Goal: Information Seeking & Learning: Learn about a topic

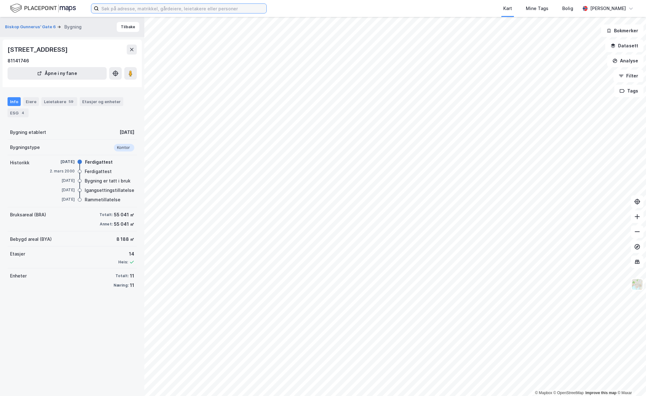
click at [126, 7] on input at bounding box center [183, 8] width 168 height 9
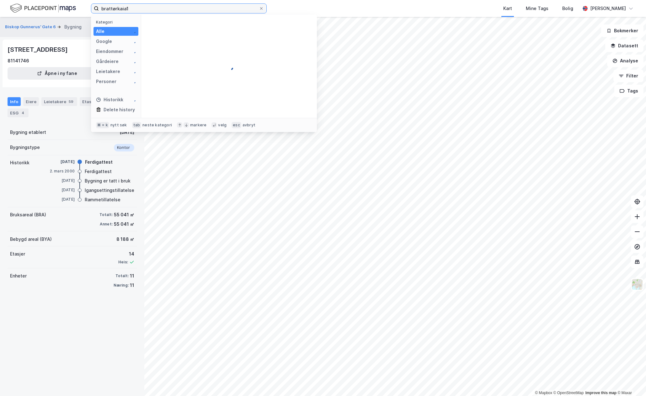
type input "brattørkaia1"
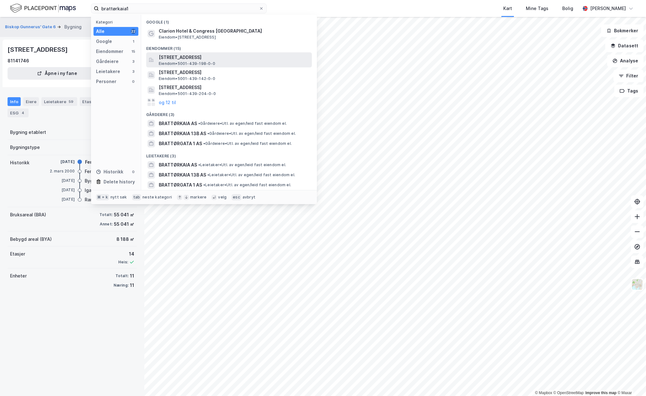
click at [230, 60] on span "[STREET_ADDRESS]" at bounding box center [234, 58] width 151 height 8
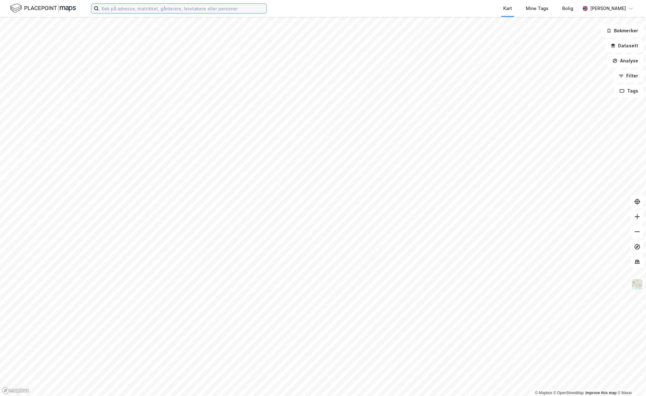
click at [136, 9] on input at bounding box center [183, 8] width 168 height 9
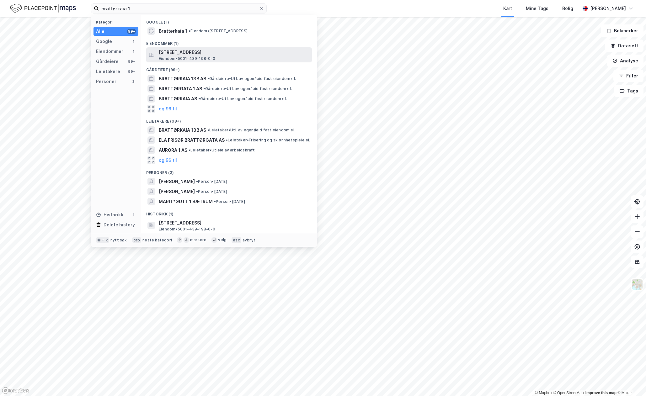
click at [243, 58] on div "[STREET_ADDRESS] Eiendom • 5001-439-198-0-0" at bounding box center [235, 55] width 152 height 13
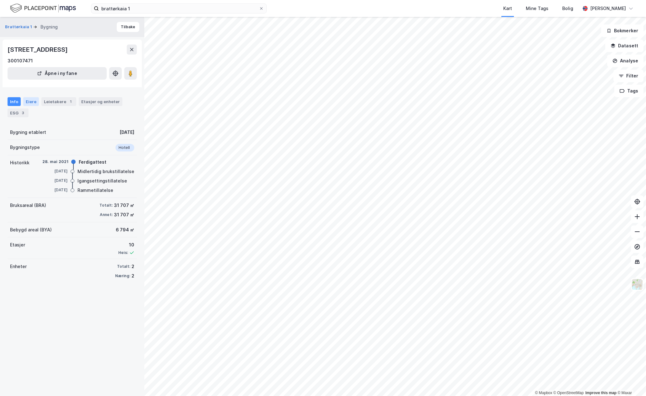
click at [29, 103] on div "Eiere" at bounding box center [31, 101] width 16 height 9
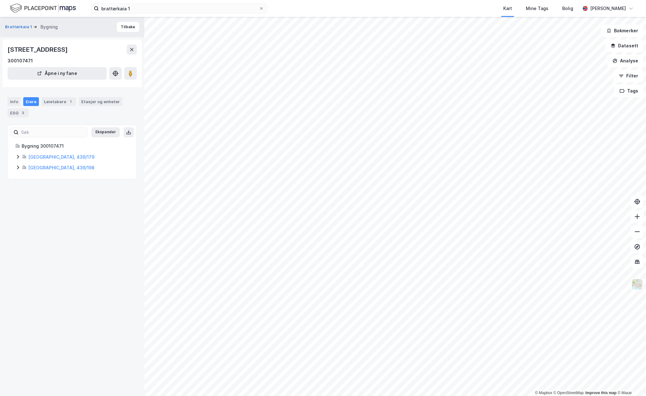
click at [18, 158] on icon at bounding box center [17, 156] width 5 height 5
click at [21, 209] on div "[GEOGRAPHIC_DATA], 439/198" at bounding box center [72, 211] width 114 height 8
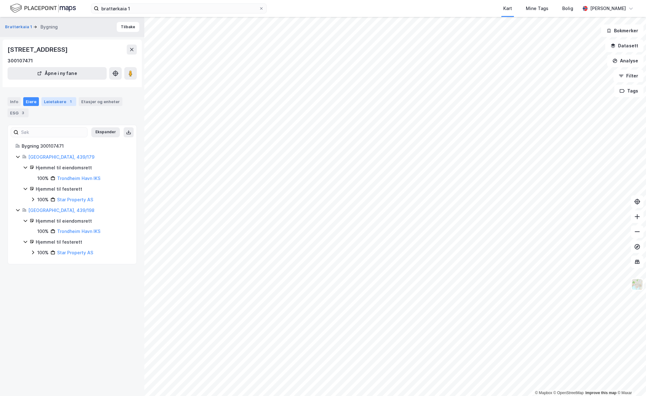
click at [55, 103] on div "Leietakere 1" at bounding box center [58, 101] width 35 height 9
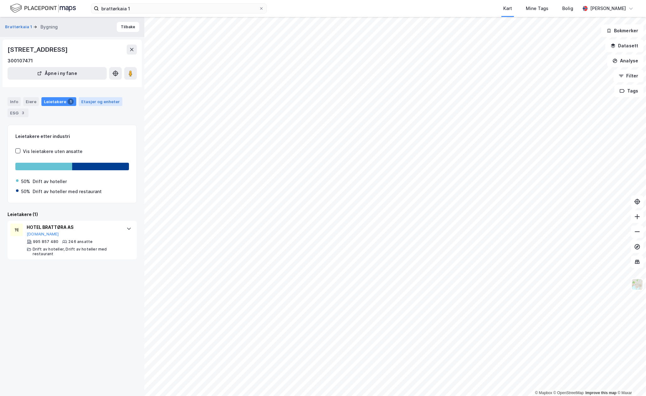
click at [93, 103] on div "Etasjer og enheter" at bounding box center [100, 102] width 39 height 6
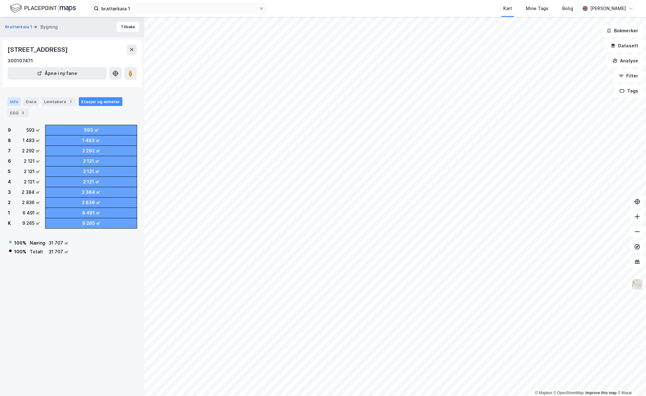
click at [15, 102] on div "Info" at bounding box center [14, 101] width 13 height 9
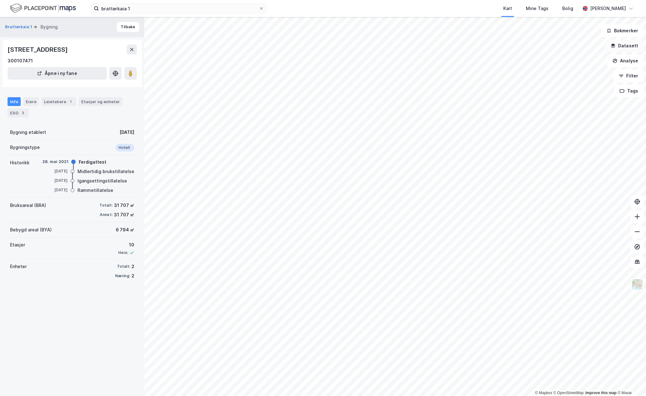
click at [627, 50] on button "Datasett" at bounding box center [624, 46] width 38 height 13
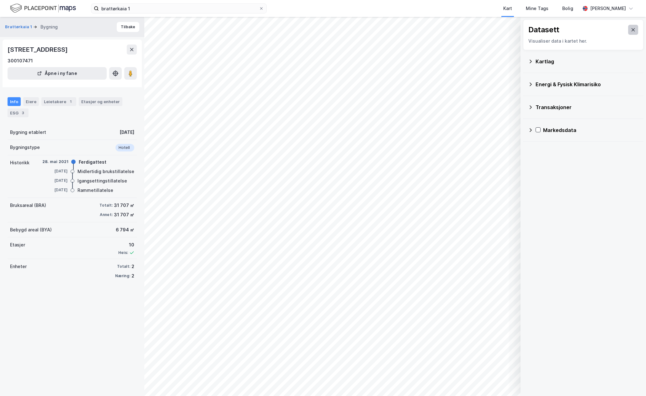
click at [632, 32] on button at bounding box center [633, 30] width 10 height 10
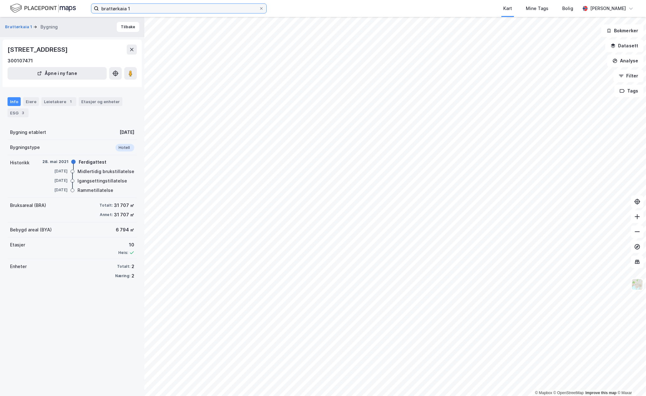
click at [147, 9] on input "brattørkaia 1" at bounding box center [179, 8] width 160 height 9
click at [93, 325] on div "Brattørkaia 1 Bygning Tilbake [STREET_ADDRESS] 300107471 Åpne i ny fane Info Ei…" at bounding box center [72, 206] width 144 height 379
click at [628, 48] on button "Datasett" at bounding box center [624, 46] width 38 height 13
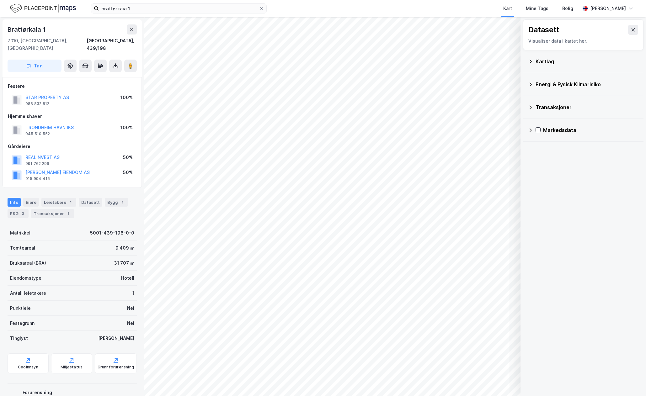
click at [532, 85] on icon at bounding box center [530, 84] width 5 height 5
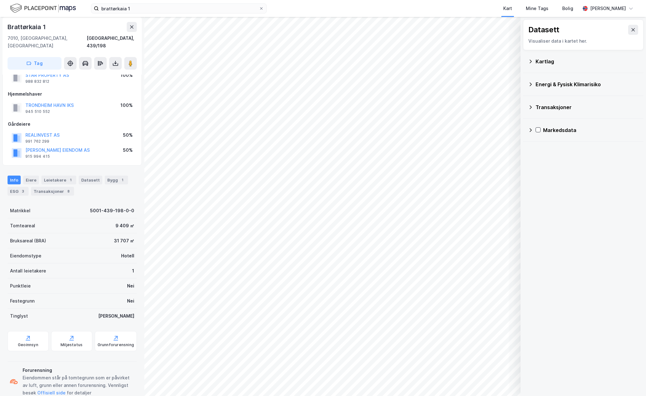
scroll to position [31, 0]
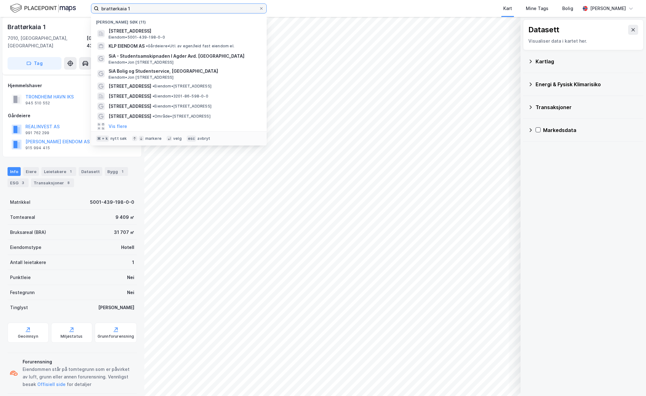
click at [105, 9] on input "brattørkaia 1" at bounding box center [179, 8] width 160 height 9
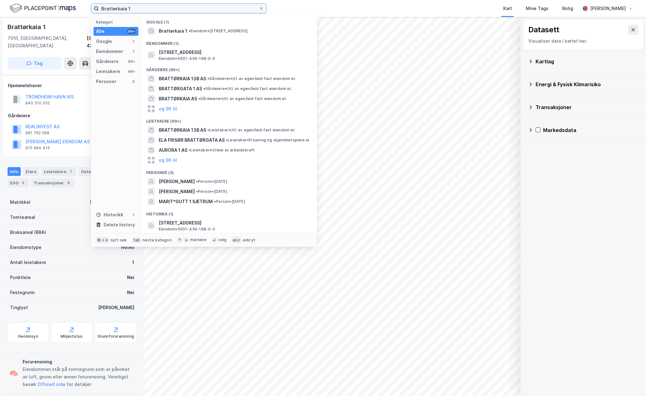
drag, startPoint x: 139, startPoint y: 8, endPoint x: 85, endPoint y: 8, distance: 54.0
click at [85, 8] on div "Brattørkaia 1 Kategori Alle 99+ Google 1 Eiendommer 1 Gårdeiere 99+ Leietakere …" at bounding box center [323, 8] width 646 height 17
type input "Brattørkaia 1"
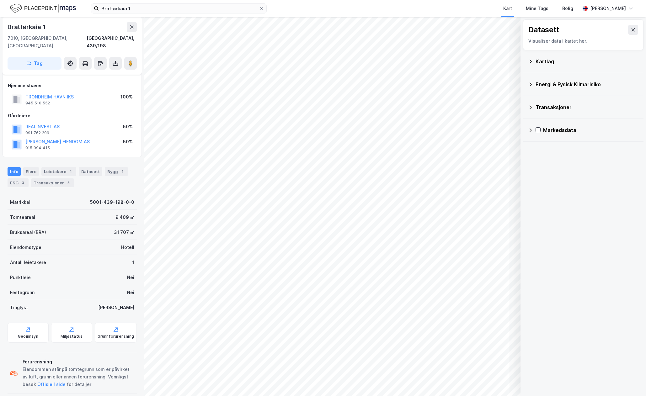
click at [41, 308] on div "Matrikkel 5001-439-198-0-0 Tomteareal 9 409 ㎡ Bruksareal (BRA) 31 707 ㎡ Eiendom…" at bounding box center [72, 295] width 129 height 201
click at [10, 167] on div "Info" at bounding box center [14, 171] width 13 height 9
click at [534, 62] on div "Kartlag" at bounding box center [583, 61] width 110 height 15
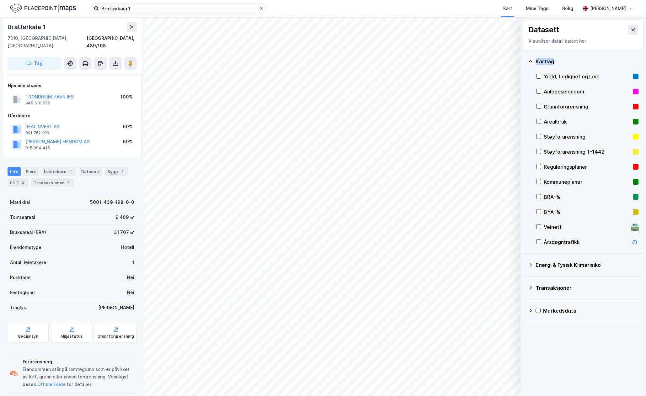
click at [534, 62] on div "Kartlag" at bounding box center [583, 61] width 110 height 15
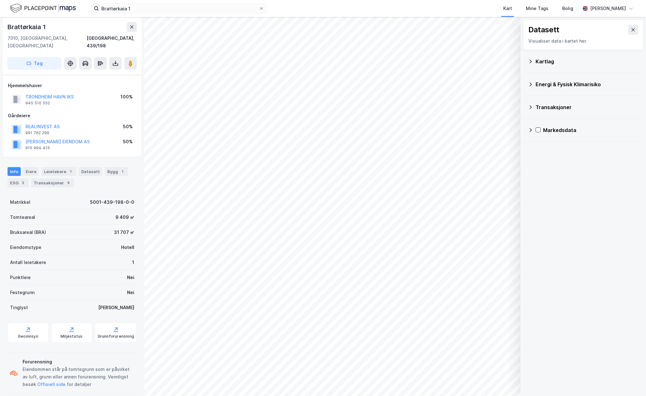
click at [536, 106] on div "Transaksjoner" at bounding box center [586, 108] width 103 height 8
click at [633, 33] on button at bounding box center [633, 30] width 10 height 10
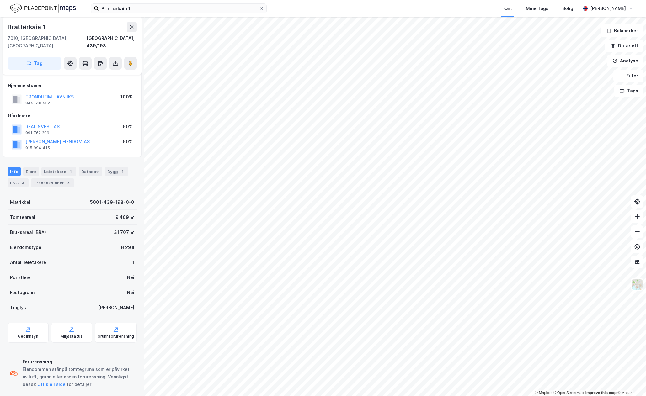
click at [15, 167] on div "Info" at bounding box center [14, 171] width 13 height 9
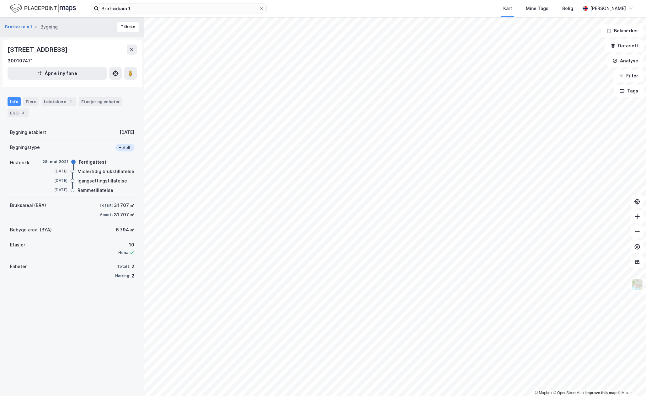
click at [18, 104] on div "Info" at bounding box center [14, 101] width 13 height 9
click at [76, 132] on div "Bygning etablert [DATE]" at bounding box center [72, 132] width 129 height 15
click at [33, 51] on div "[STREET_ADDRESS]" at bounding box center [38, 50] width 61 height 10
click at [20, 24] on button "Brattørkaia 1" at bounding box center [19, 27] width 28 height 6
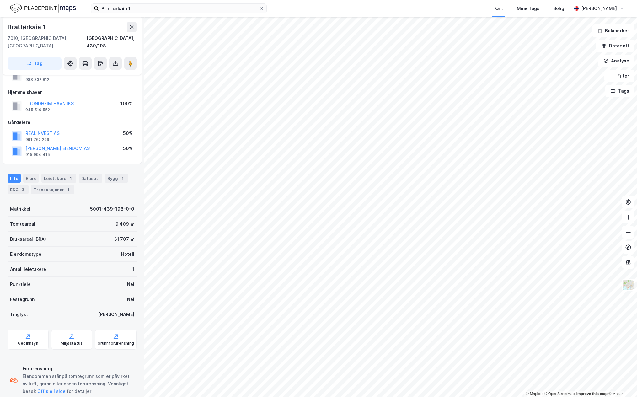
scroll to position [30, 0]
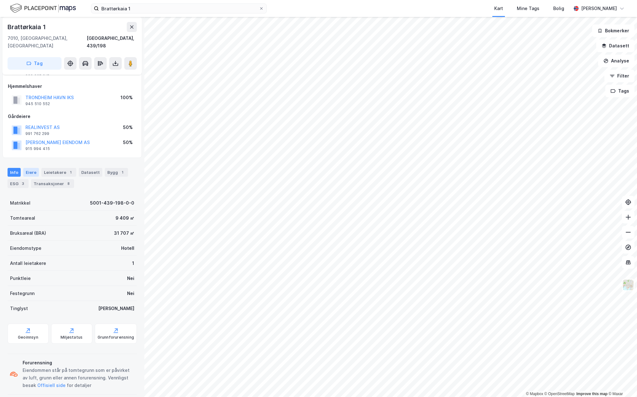
click at [26, 168] on div "Eiere" at bounding box center [31, 172] width 16 height 9
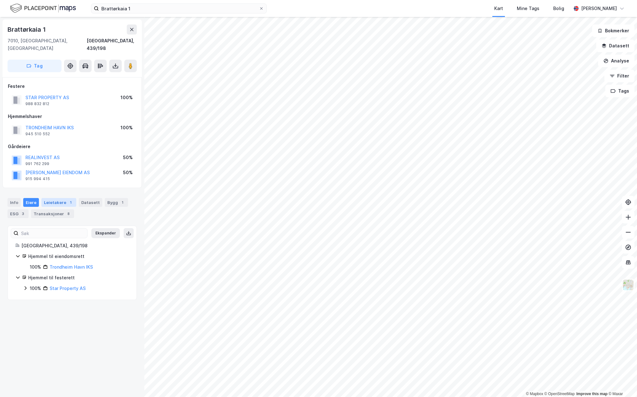
click at [63, 198] on div "Leietakere 1" at bounding box center [58, 202] width 35 height 9
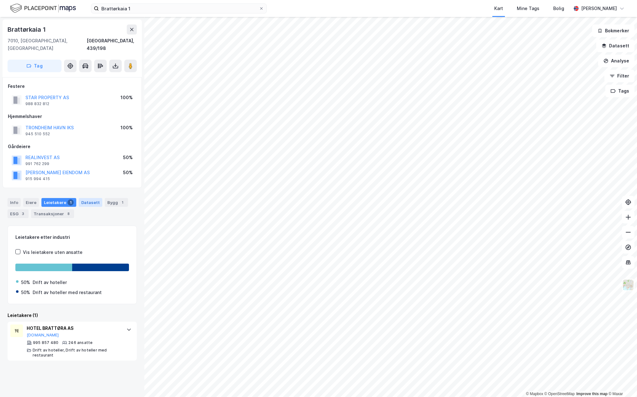
click at [82, 198] on div "Datasett" at bounding box center [91, 202] width 24 height 9
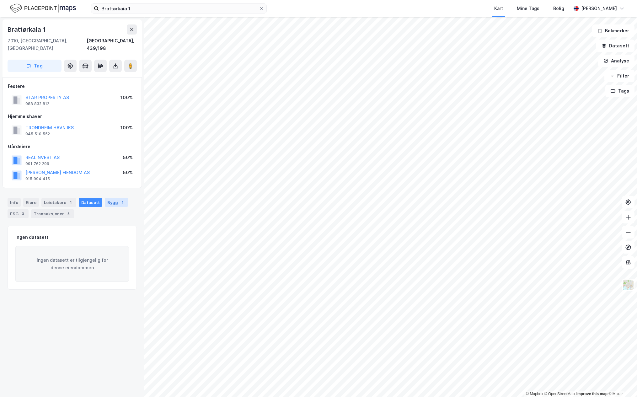
click at [108, 198] on div "Bygg 1" at bounding box center [116, 202] width 23 height 9
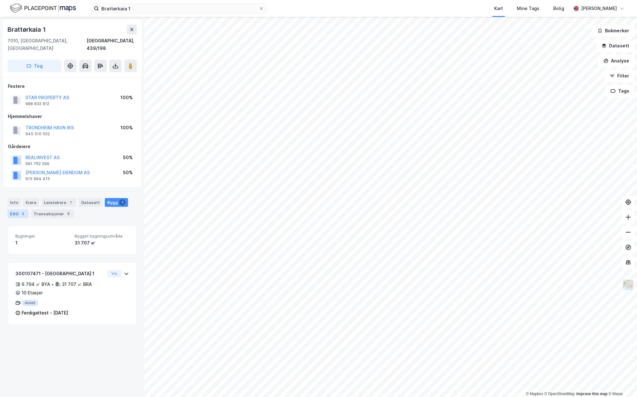
click at [13, 209] on div "ESG 3" at bounding box center [18, 213] width 21 height 9
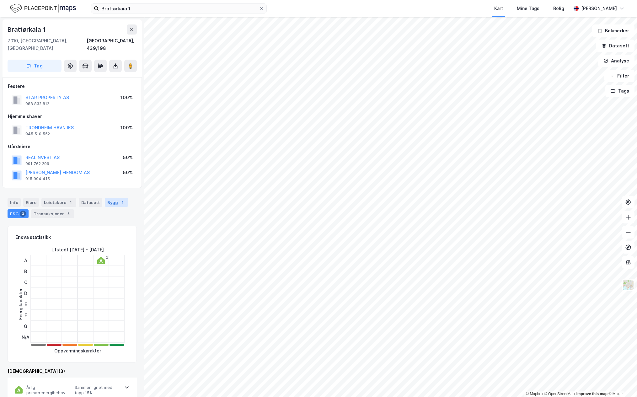
click at [109, 198] on div "Bygg 1" at bounding box center [116, 202] width 23 height 9
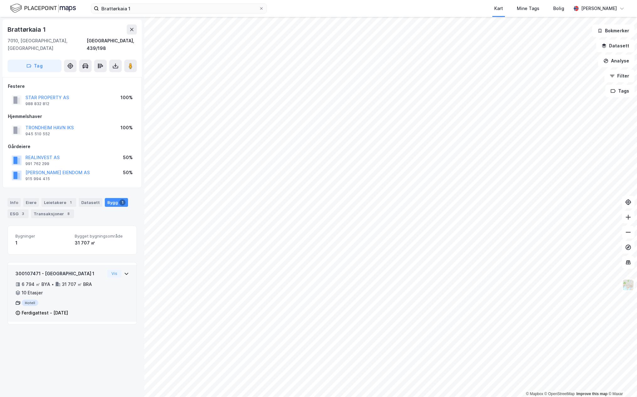
click at [62, 280] on div "31 707 ㎡ BRA" at bounding box center [77, 284] width 30 height 8
click at [113, 270] on button "Vis" at bounding box center [114, 274] width 14 height 8
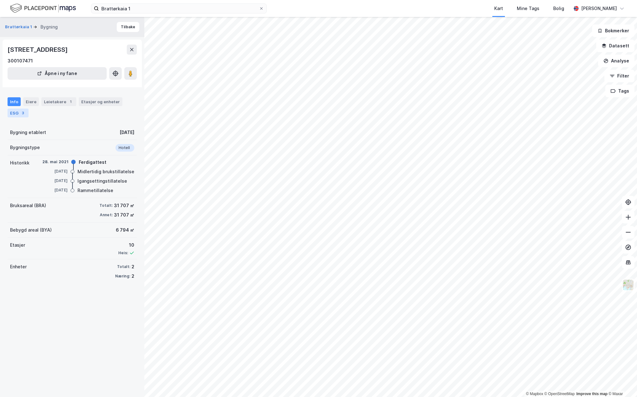
click at [28, 113] on div "ESG 3" at bounding box center [18, 113] width 21 height 9
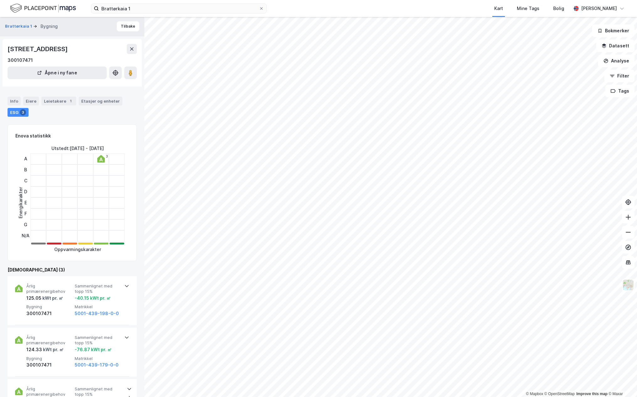
scroll to position [1, 0]
click at [15, 103] on div "Info" at bounding box center [14, 100] width 13 height 9
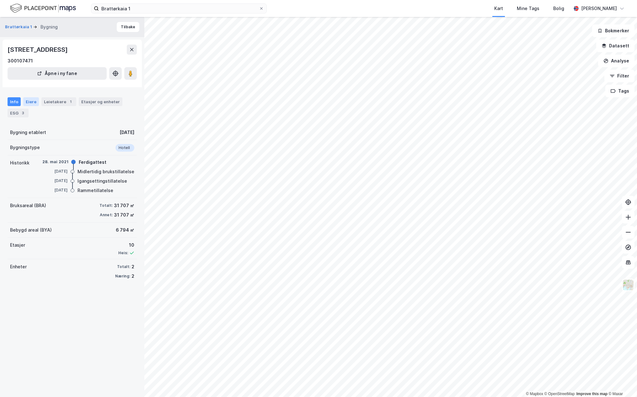
click at [29, 99] on div "Eiere" at bounding box center [31, 101] width 16 height 9
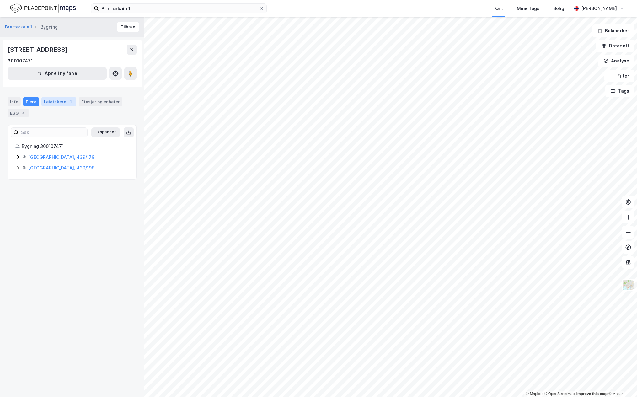
click at [55, 100] on div "Leietakere 1" at bounding box center [58, 101] width 35 height 9
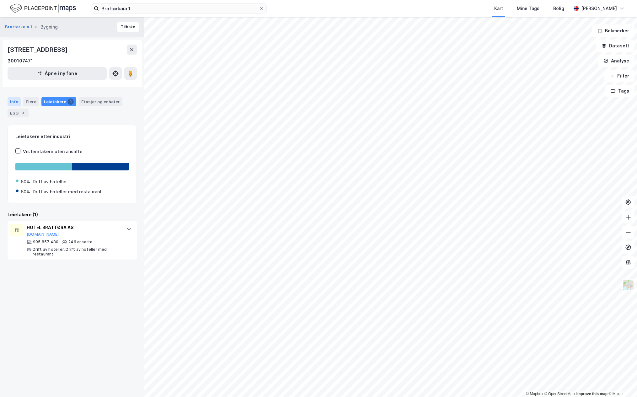
click at [13, 103] on div "Info" at bounding box center [14, 101] width 13 height 9
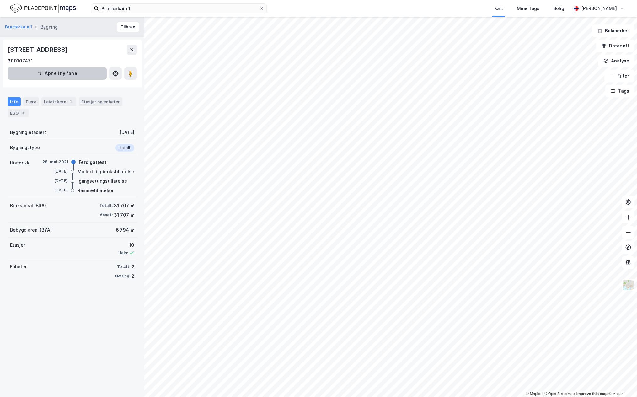
click at [73, 76] on button "Åpne i ny fane" at bounding box center [57, 73] width 99 height 13
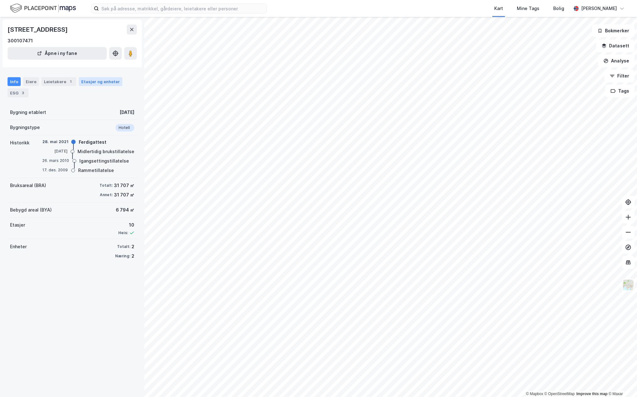
click at [101, 83] on div "Etasjer og enheter" at bounding box center [100, 82] width 39 height 6
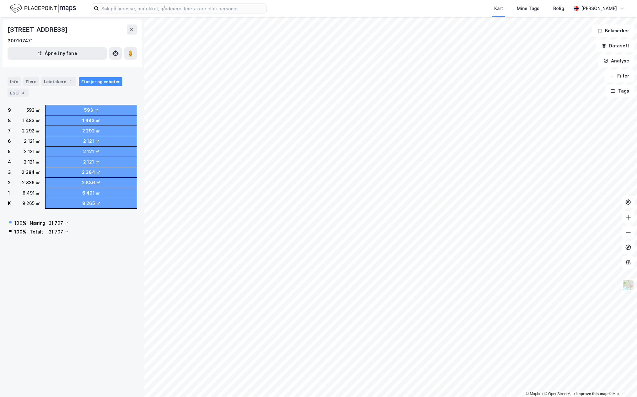
click at [58, 222] on div "31 707 ㎡" at bounding box center [59, 223] width 20 height 8
drag, startPoint x: 69, startPoint y: 221, endPoint x: 48, endPoint y: 222, distance: 20.7
click at [48, 222] on td "31 707 ㎡" at bounding box center [59, 223] width 23 height 8
copy div "31 707 ㎡"
click at [11, 81] on div "Info" at bounding box center [14, 81] width 13 height 9
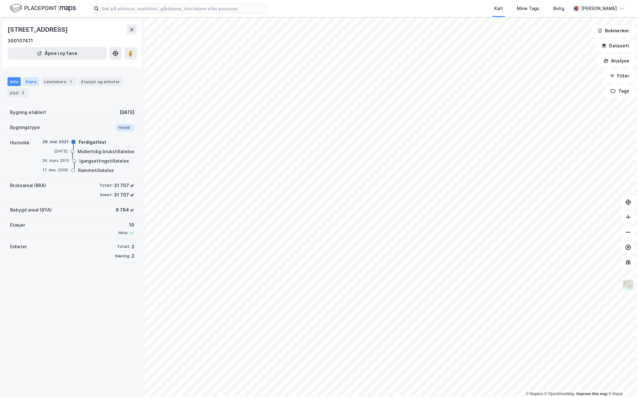
click at [31, 84] on div "Eiere" at bounding box center [31, 81] width 16 height 9
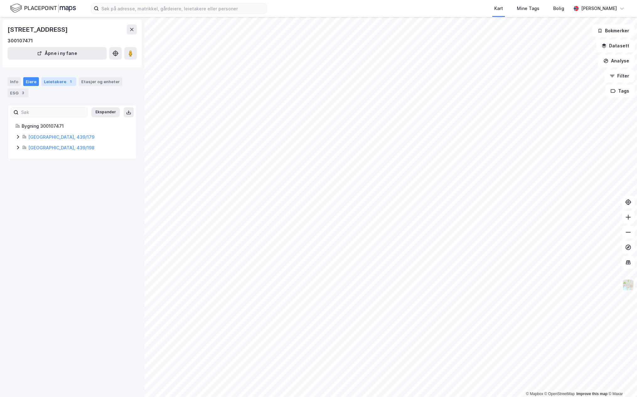
click at [53, 83] on div "Leietakere 1" at bounding box center [58, 81] width 35 height 9
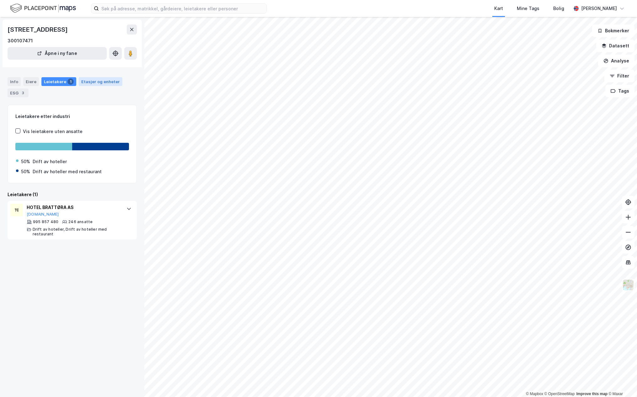
click at [88, 84] on div "Etasjer og enheter" at bounding box center [100, 82] width 39 height 6
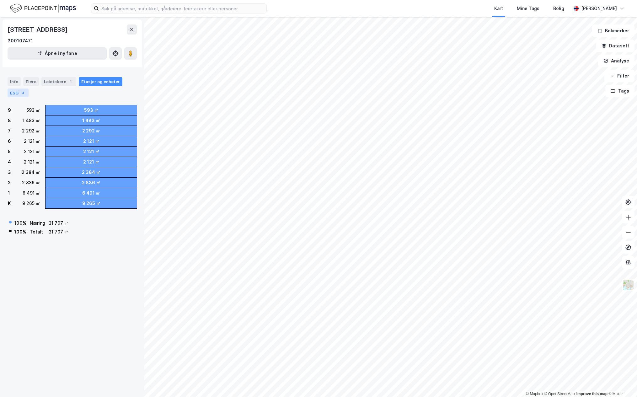
click at [22, 92] on div "3" at bounding box center [23, 93] width 6 height 6
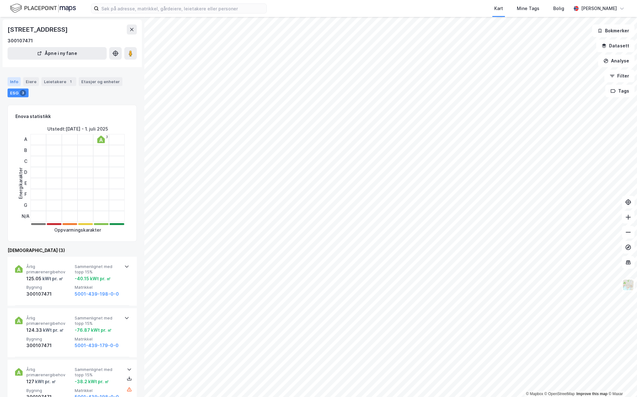
click at [15, 82] on div "Info" at bounding box center [14, 81] width 13 height 9
